Goal: Information Seeking & Learning: Find specific fact

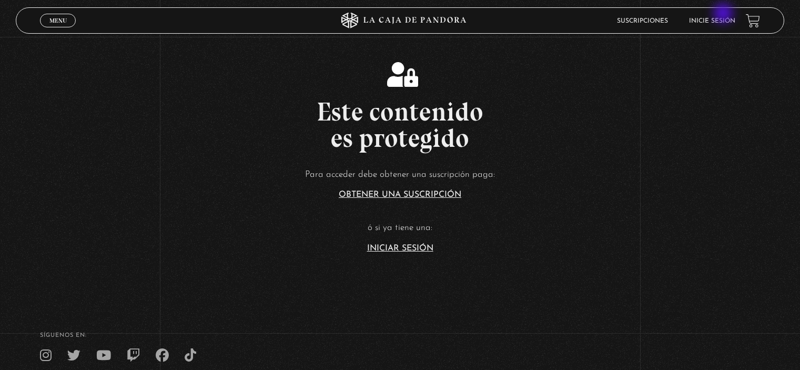
click at [725, 14] on li "Inicie sesión" at bounding box center [712, 21] width 46 height 16
click at [398, 251] on link "Iniciar Sesión" at bounding box center [400, 248] width 66 height 8
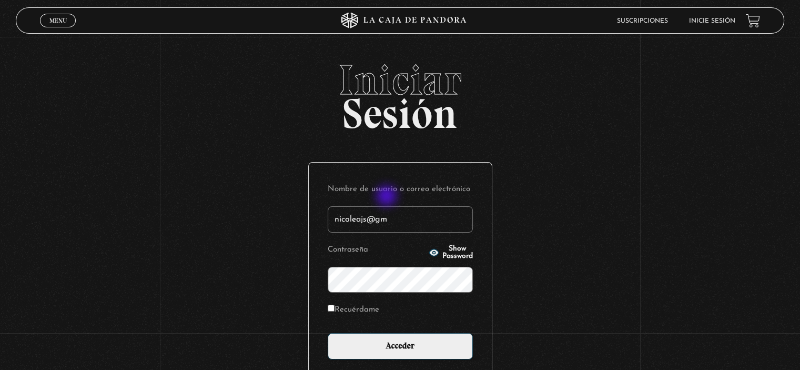
click at [418, 215] on input "nicoleajs@gm" at bounding box center [400, 219] width 145 height 26
type input "nicoleajs@gmail.com"
click at [328, 333] on input "Acceder" at bounding box center [400, 346] width 145 height 26
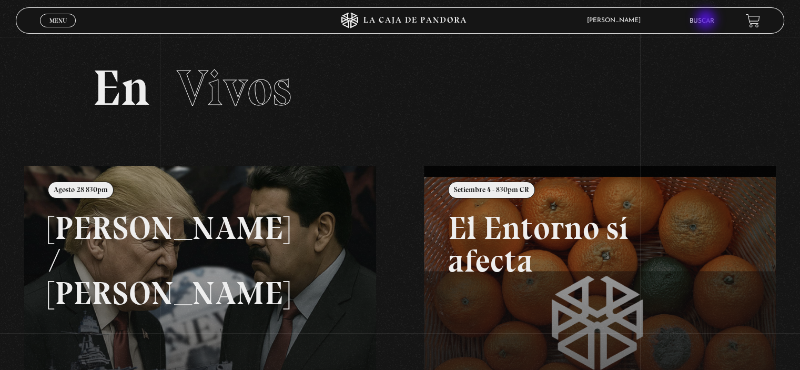
click at [707, 21] on link "Buscar" at bounding box center [702, 21] width 25 height 6
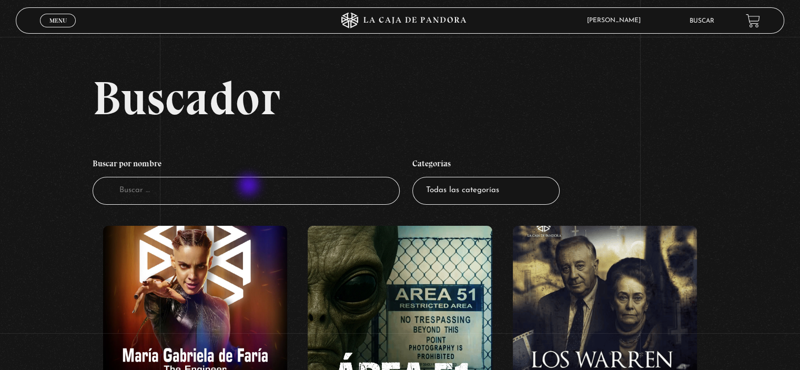
click at [250, 186] on input "Buscador" at bounding box center [246, 191] width 307 height 28
type input "proverbios"
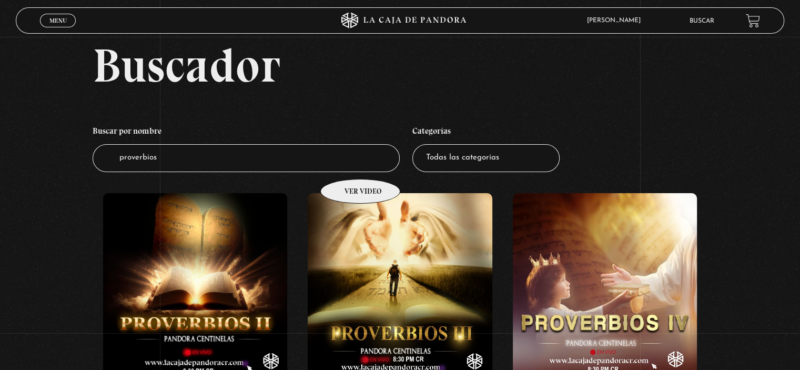
scroll to position [32, 0]
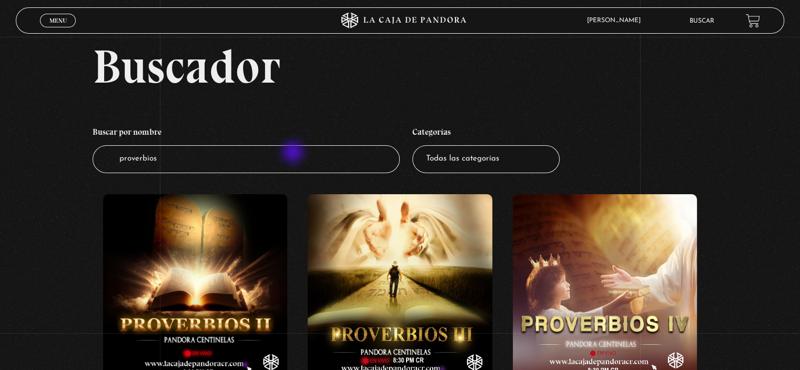
click at [294, 153] on input "proverbios" at bounding box center [246, 159] width 307 height 28
type input "proverbios i"
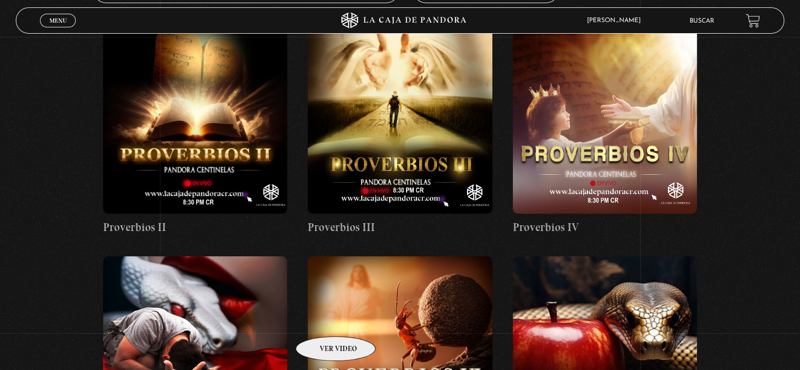
scroll to position [242, 0]
